Goal: Transaction & Acquisition: Book appointment/travel/reservation

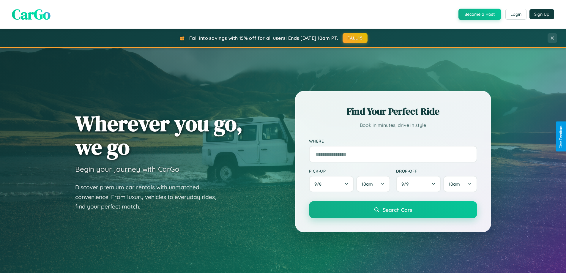
scroll to position [1144, 0]
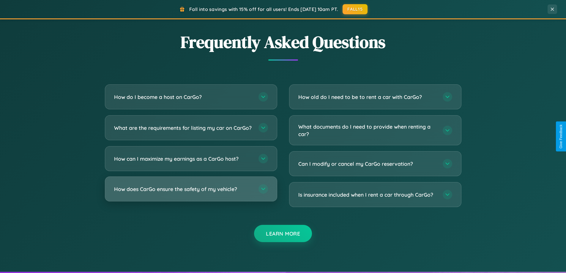
click at [191, 193] on h3 "How does CarGo ensure the safety of my vehicle?" at bounding box center [183, 189] width 139 height 7
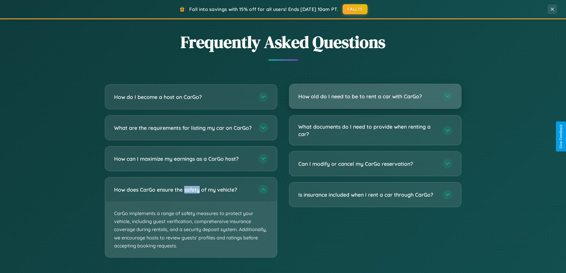
click at [375, 97] on h3 "How old do I need to be to rent a car with CarGo?" at bounding box center [368, 96] width 139 height 7
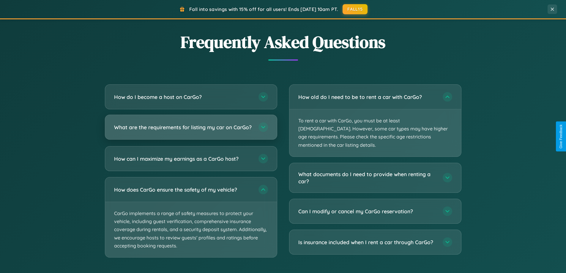
click at [191, 130] on h3 "What are the requirements for listing my car on CarGo?" at bounding box center [183, 127] width 139 height 7
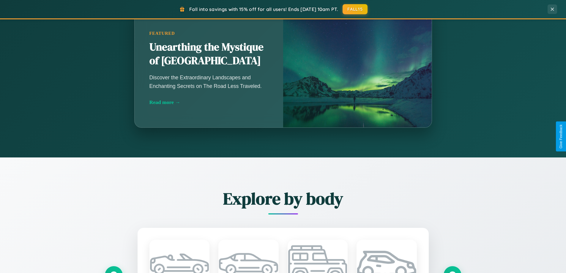
scroll to position [256, 0]
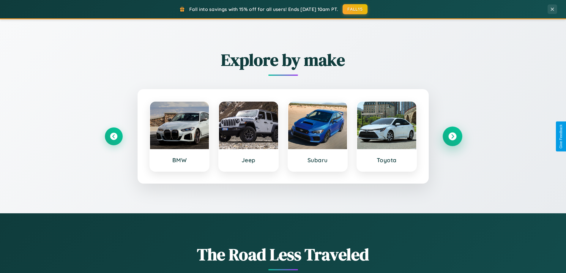
click at [453, 136] on icon at bounding box center [453, 137] width 8 height 8
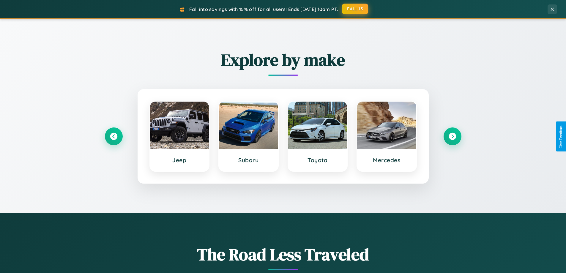
click at [356, 9] on button "FALL15" at bounding box center [355, 9] width 26 height 11
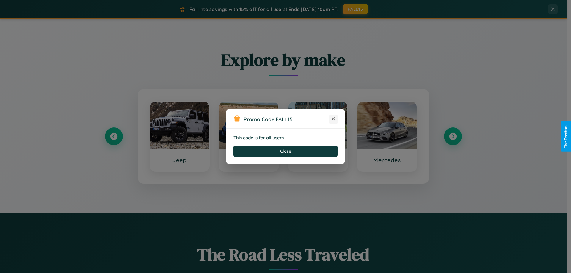
click at [333, 119] on icon at bounding box center [333, 119] width 6 height 6
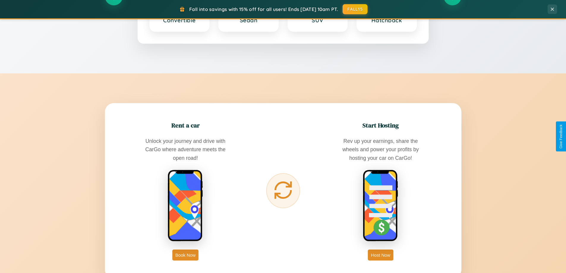
scroll to position [955, 0]
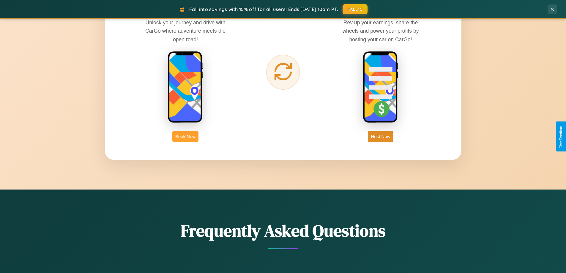
click at [186, 136] on button "Book Now" at bounding box center [185, 136] width 26 height 11
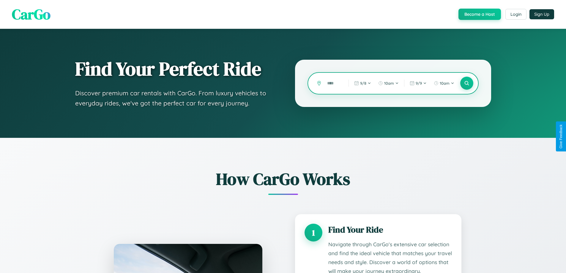
click at [334, 83] on input "text" at bounding box center [333, 83] width 18 height 10
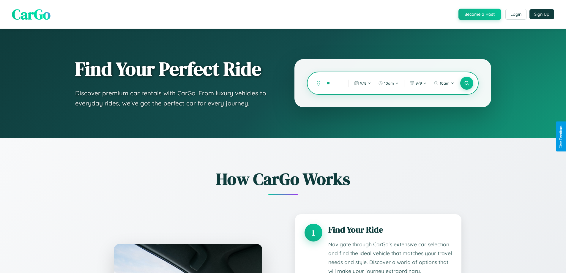
type input "*"
type input "******"
click at [467, 83] on icon at bounding box center [467, 84] width 6 height 6
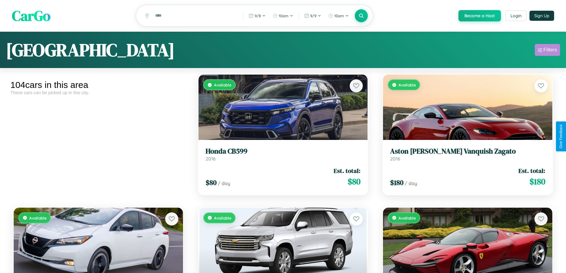
click at [548, 51] on div "Filters" at bounding box center [551, 50] width 14 height 6
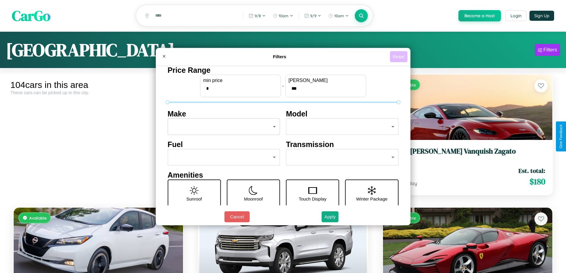
click at [400, 56] on button "Reset" at bounding box center [399, 56] width 18 height 11
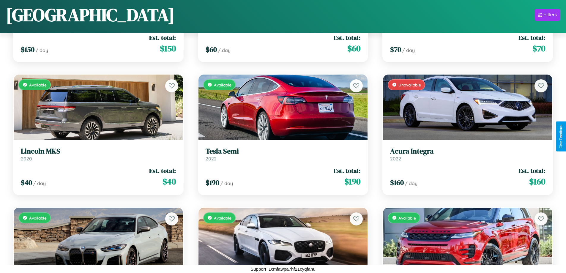
scroll to position [4440, 0]
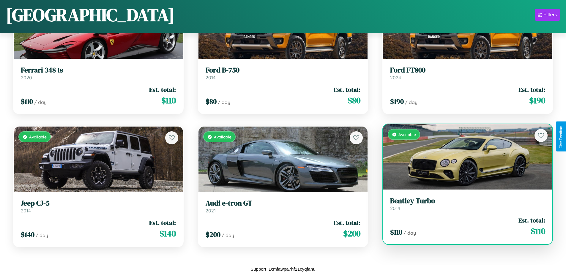
click at [464, 204] on h3 "Bentley Turbo" at bounding box center [467, 201] width 155 height 9
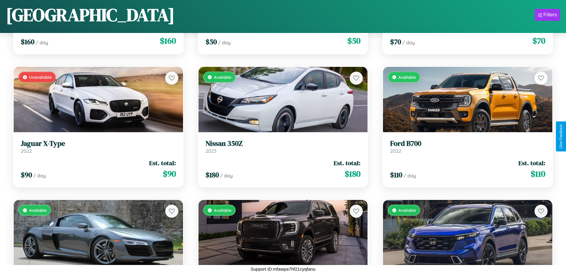
scroll to position [84, 0]
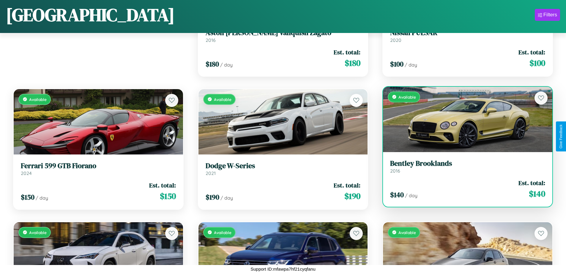
click at [464, 122] on div "Available" at bounding box center [467, 119] width 169 height 65
click at [464, 119] on div "Available" at bounding box center [467, 119] width 169 height 65
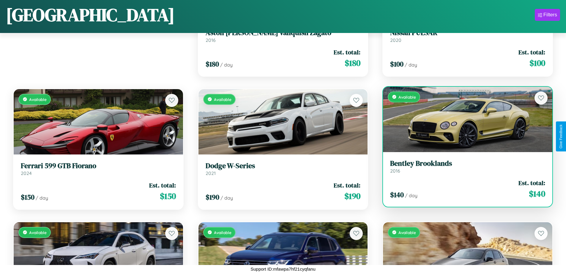
click at [464, 119] on div "Available" at bounding box center [467, 119] width 169 height 65
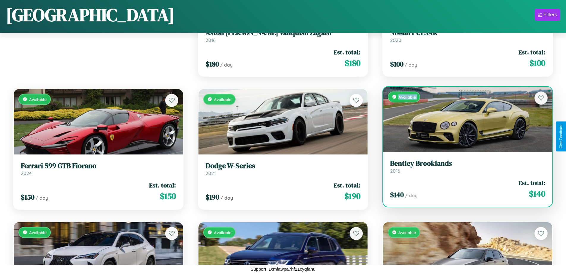
click at [464, 119] on div "Available" at bounding box center [467, 119] width 169 height 65
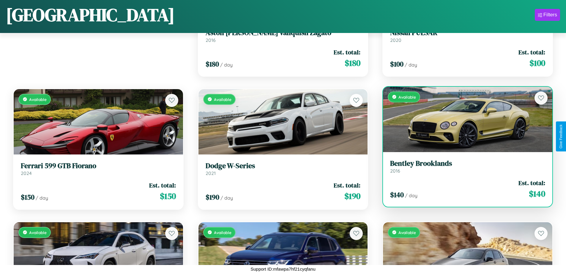
click at [464, 119] on div "Available" at bounding box center [467, 119] width 169 height 65
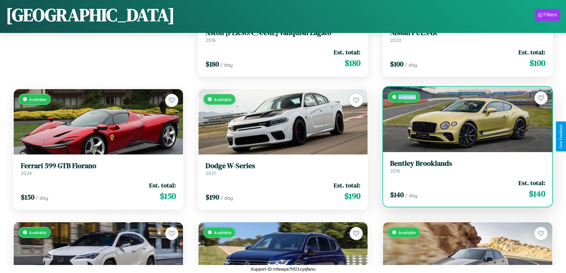
click at [464, 119] on div "Available" at bounding box center [467, 119] width 169 height 65
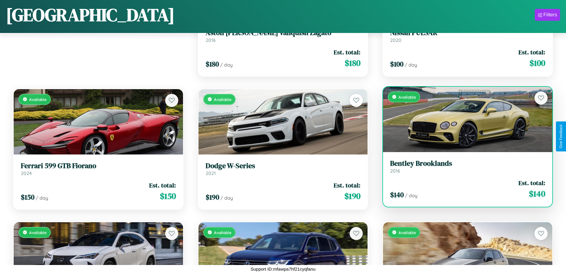
click at [464, 167] on h3 "Bentley Brooklands" at bounding box center [467, 163] width 155 height 9
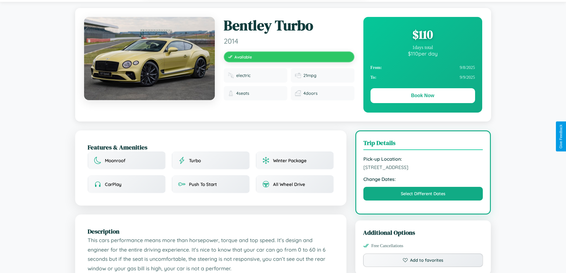
scroll to position [61, 0]
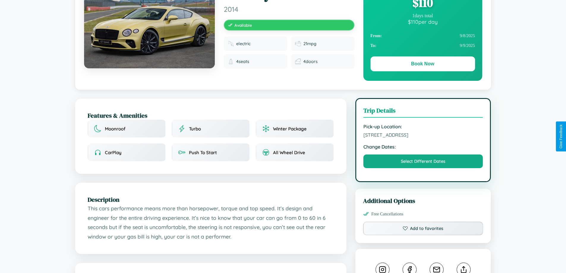
click at [423, 136] on span "1033 Jefferson Street Berlin 40842 Germany" at bounding box center [424, 135] width 120 height 6
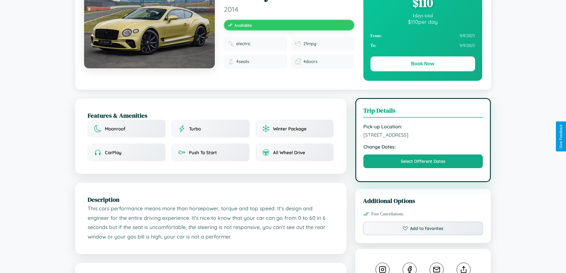
click at [423, 136] on span "1033 Jefferson Street Berlin 40842 Germany" at bounding box center [424, 135] width 120 height 6
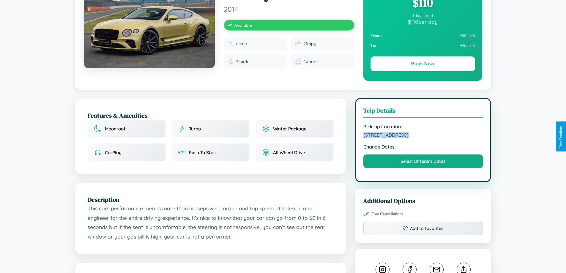
click at [423, 136] on span "1033 Jefferson Street Berlin 40842 Germany" at bounding box center [424, 135] width 120 height 6
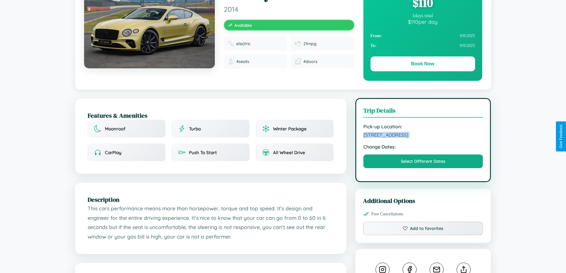
click at [423, 136] on span "1033 Jefferson Street Berlin 40842 Germany" at bounding box center [424, 135] width 120 height 6
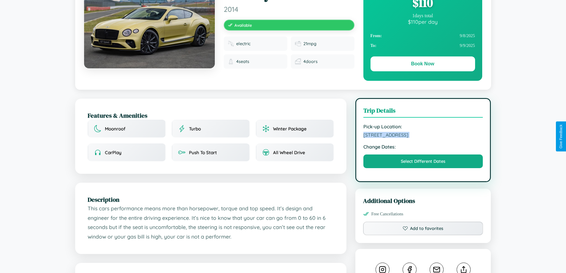
click at [423, 136] on span "1033 Jefferson Street Berlin 40842 Germany" at bounding box center [424, 135] width 120 height 6
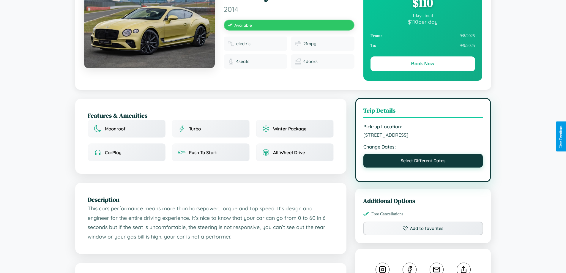
click at [423, 162] on button "Select Different Dates" at bounding box center [424, 161] width 120 height 14
select select "*"
select select "****"
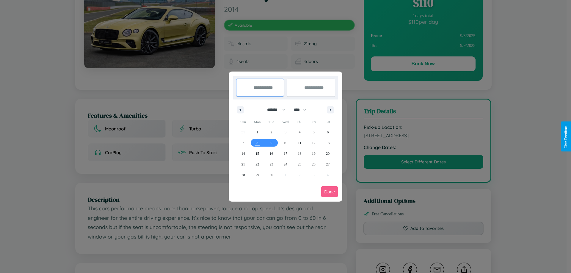
drag, startPoint x: 274, startPoint y: 110, endPoint x: 285, endPoint y: 119, distance: 15.2
click at [274, 110] on select "******* ******** ***** ***** *** **** **** ****** ********* ******* ******** **…" at bounding box center [275, 110] width 25 height 10
select select "*"
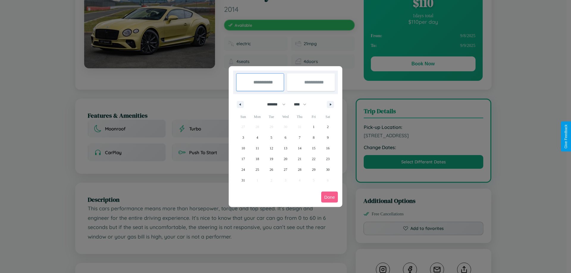
click at [303, 104] on select "**** **** **** **** **** **** **** **** **** **** **** **** **** **** **** ****…" at bounding box center [300, 105] width 18 height 10
select select "****"
click at [328, 159] on span "22" at bounding box center [328, 159] width 4 height 11
type input "**********"
click at [299, 169] on span "27" at bounding box center [300, 169] width 4 height 11
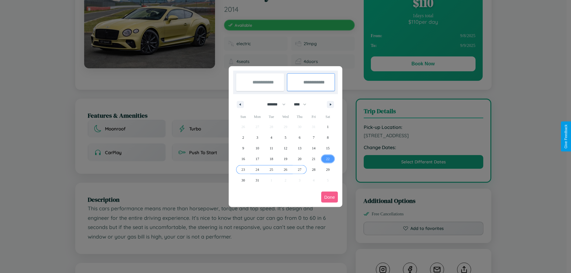
type input "**********"
click at [329, 197] on button "Done" at bounding box center [329, 197] width 17 height 11
